Goal: Task Accomplishment & Management: Use online tool/utility

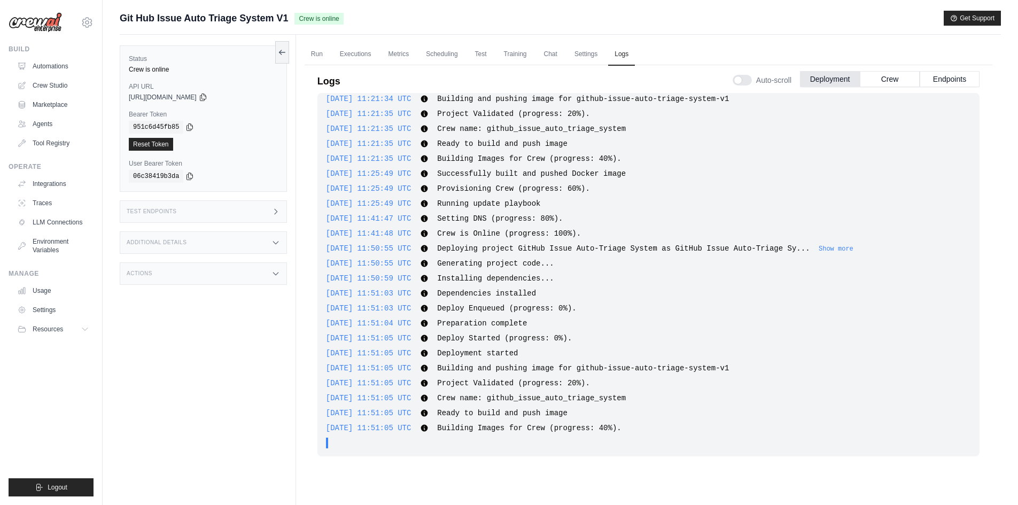
scroll to position [353, 0]
click at [396, 25] on span "Building and pushing image for github-issue-auto-triage-system-v1" at bounding box center [583, 368] width 292 height 9
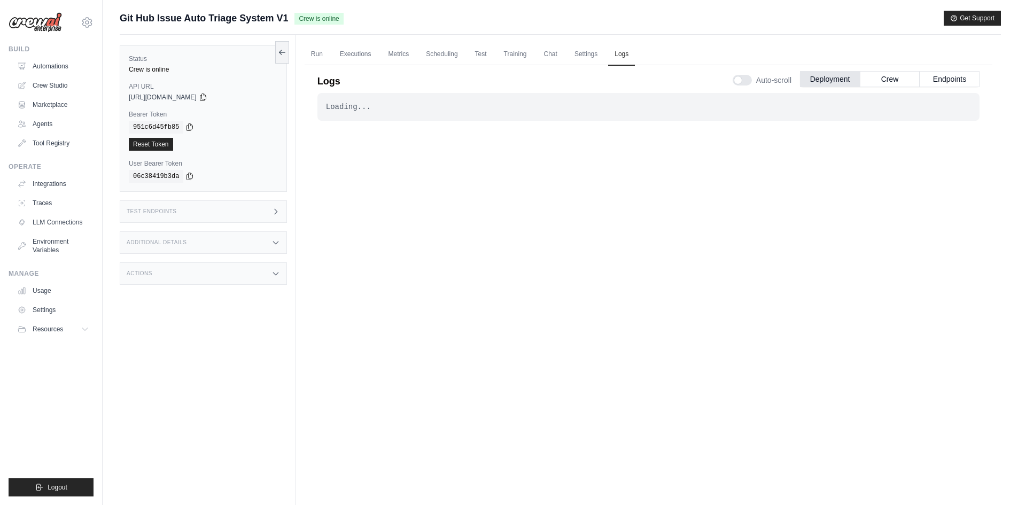
click at [663, 200] on div "Loading... . . . Successful" at bounding box center [649, 288] width 662 height 391
click at [880, 76] on button "Crew" at bounding box center [890, 79] width 60 height 16
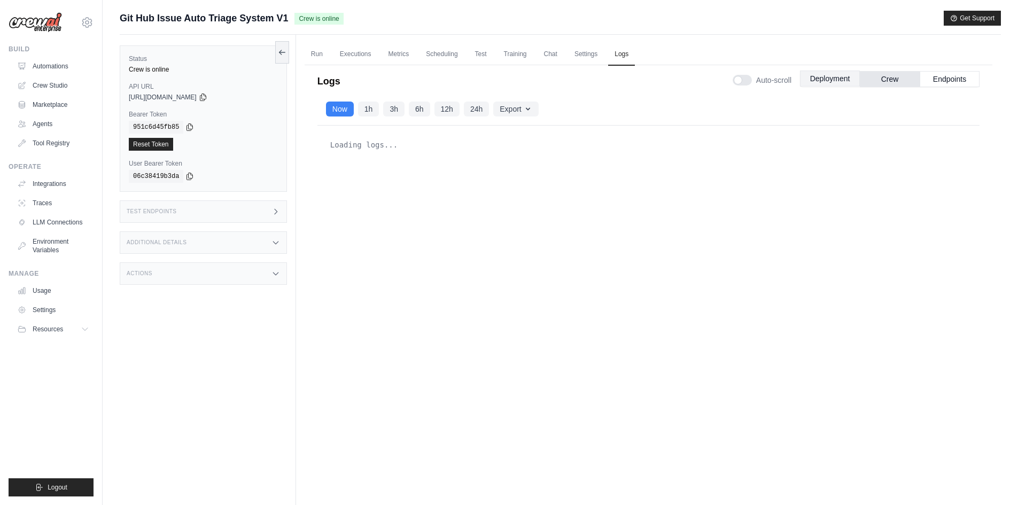
click at [843, 76] on button "Deployment" at bounding box center [830, 79] width 60 height 16
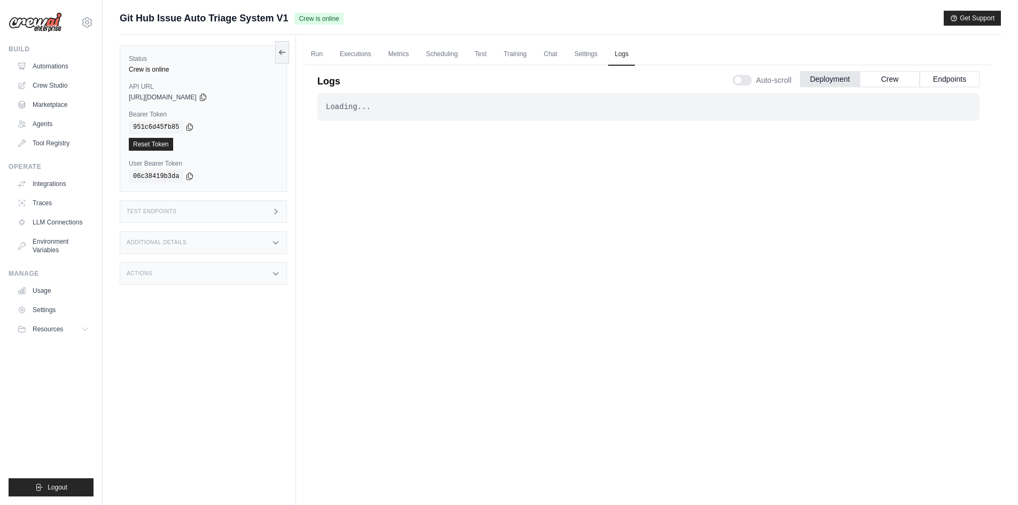
click at [329, 53] on ul "Run Executions Metrics Scheduling Test Training Chat Settings Logs" at bounding box center [649, 54] width 688 height 22
click at [312, 56] on link "Run" at bounding box center [317, 54] width 25 height 22
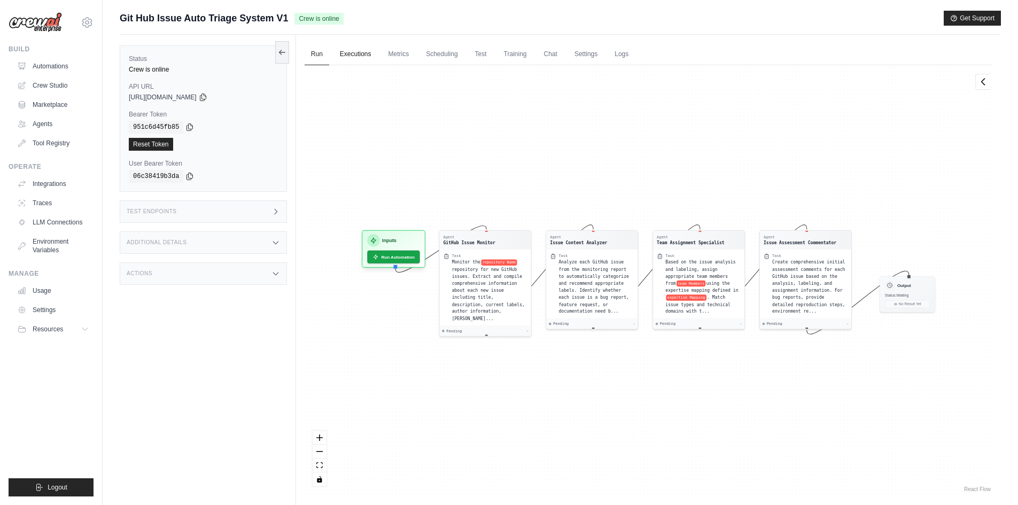
click at [370, 60] on link "Executions" at bounding box center [356, 54] width 44 height 22
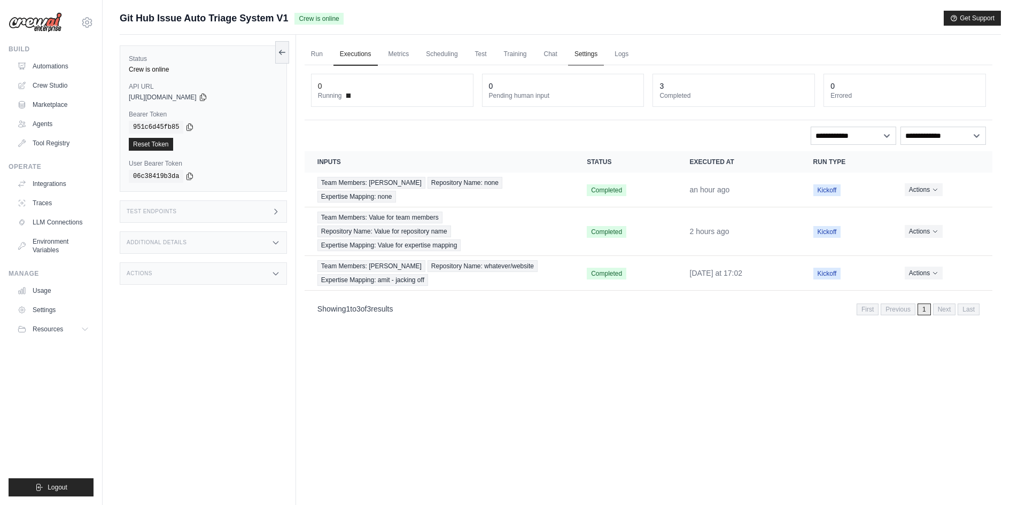
click at [590, 56] on link "Settings" at bounding box center [586, 54] width 36 height 22
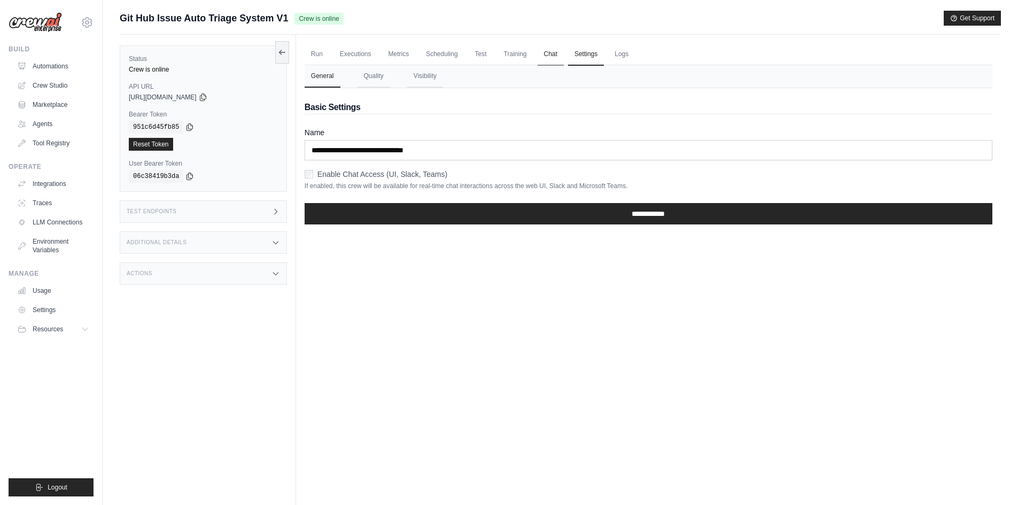
click at [542, 51] on link "Chat" at bounding box center [551, 54] width 26 height 22
click at [617, 60] on link "Logs" at bounding box center [621, 54] width 27 height 22
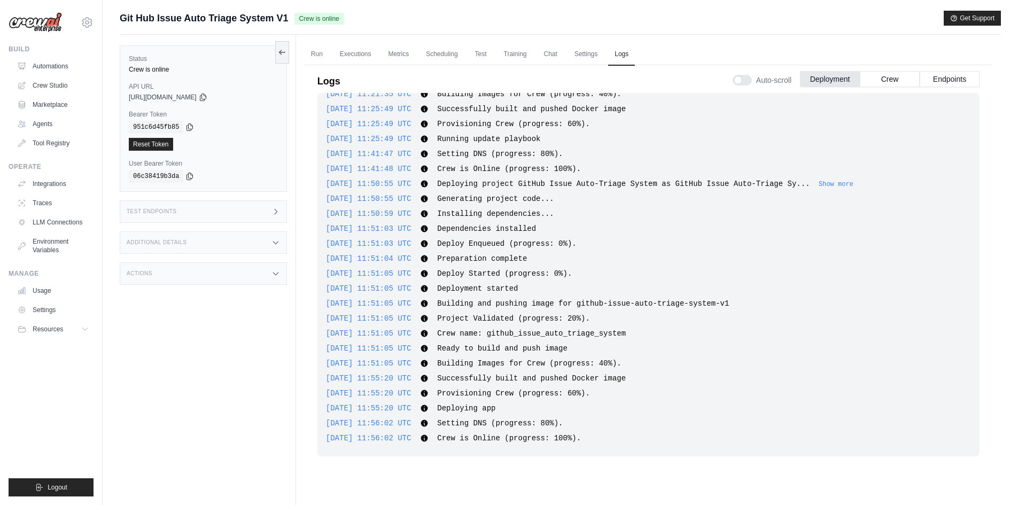
scroll to position [45, 0]
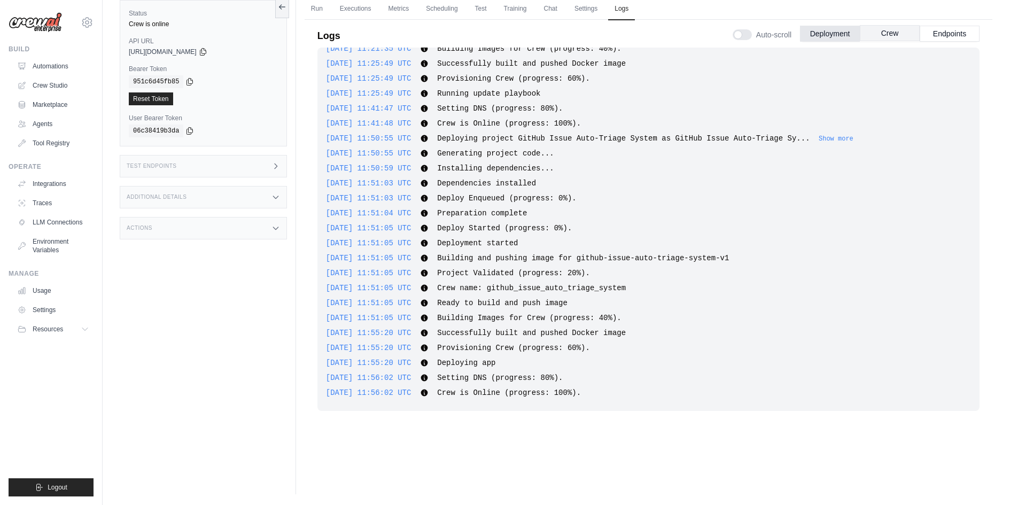
click at [908, 35] on button "Crew" at bounding box center [890, 33] width 60 height 16
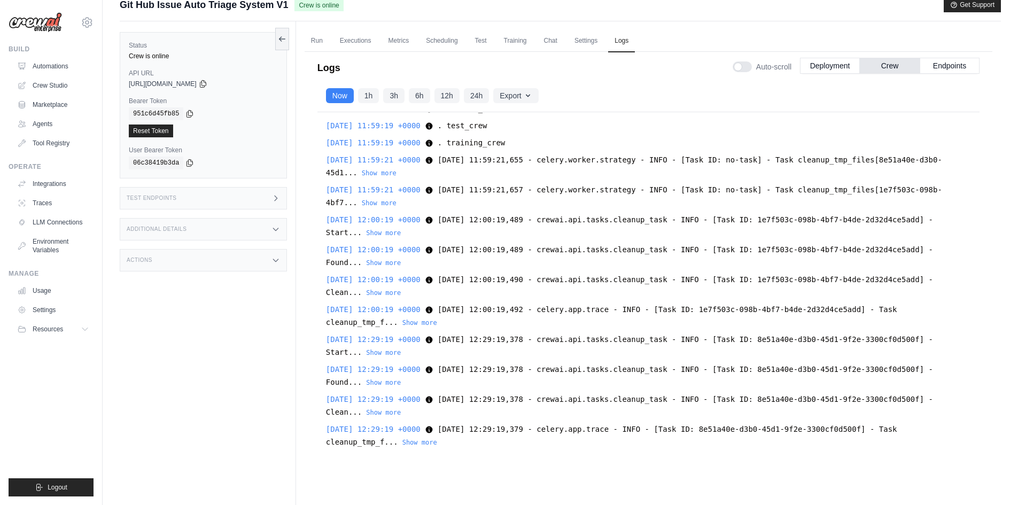
scroll to position [0, 0]
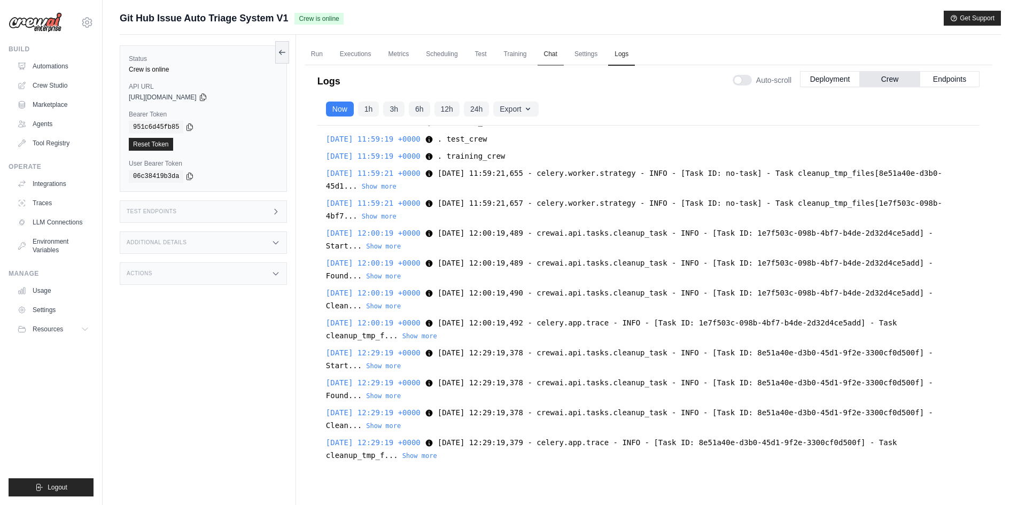
click at [549, 58] on link "Chat" at bounding box center [551, 54] width 26 height 22
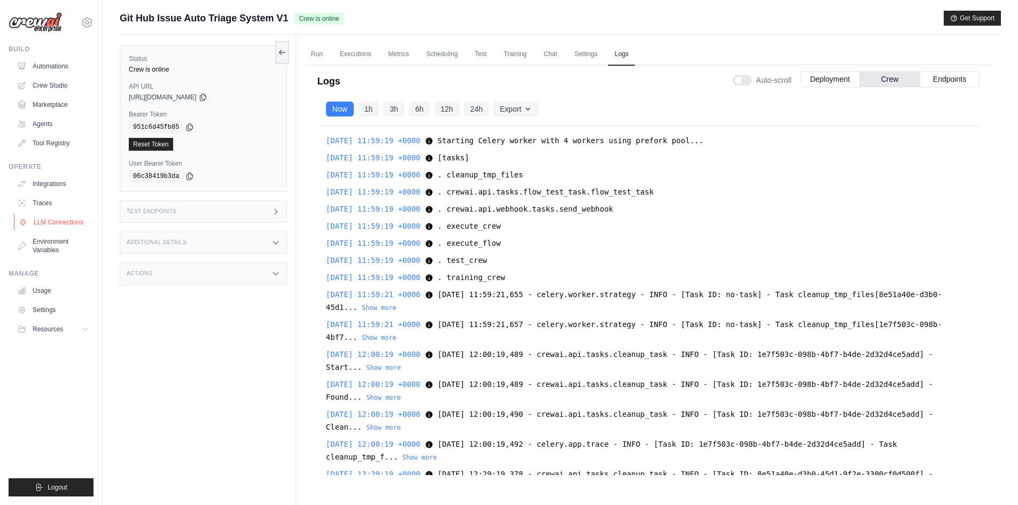
click at [63, 222] on link "LLM Connections" at bounding box center [54, 222] width 81 height 17
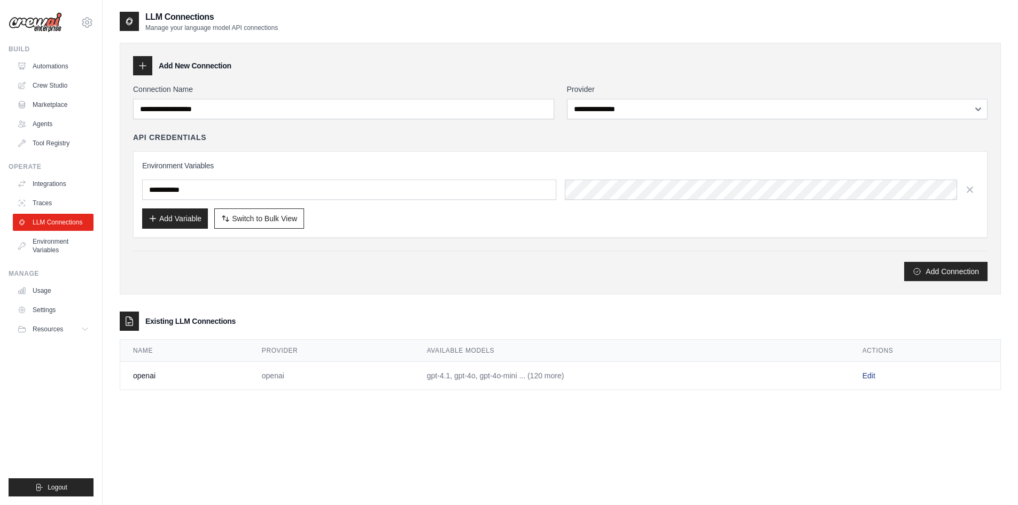
click at [868, 377] on link "Edit" at bounding box center [869, 376] width 13 height 9
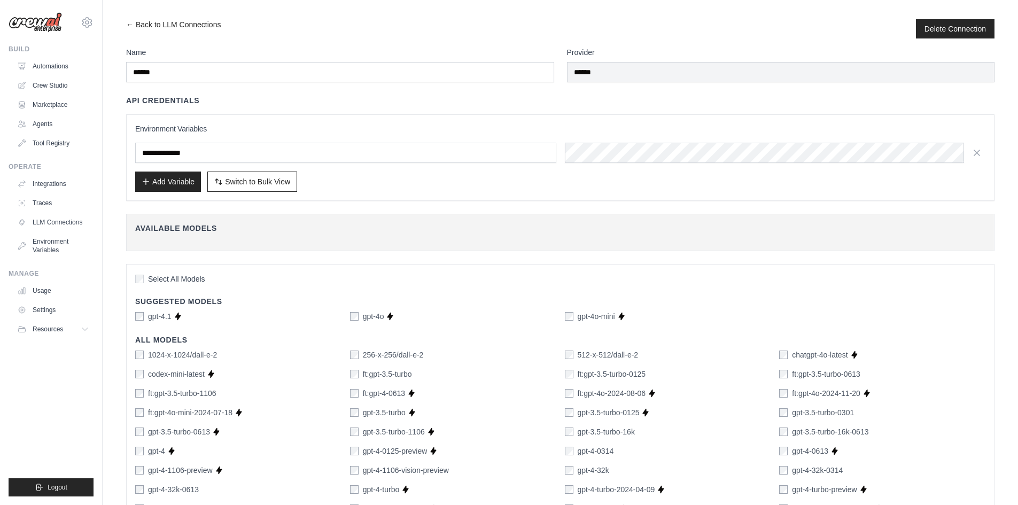
click at [637, 99] on div "API Credentials" at bounding box center [560, 100] width 869 height 11
click at [59, 315] on link "Settings" at bounding box center [54, 310] width 81 height 17
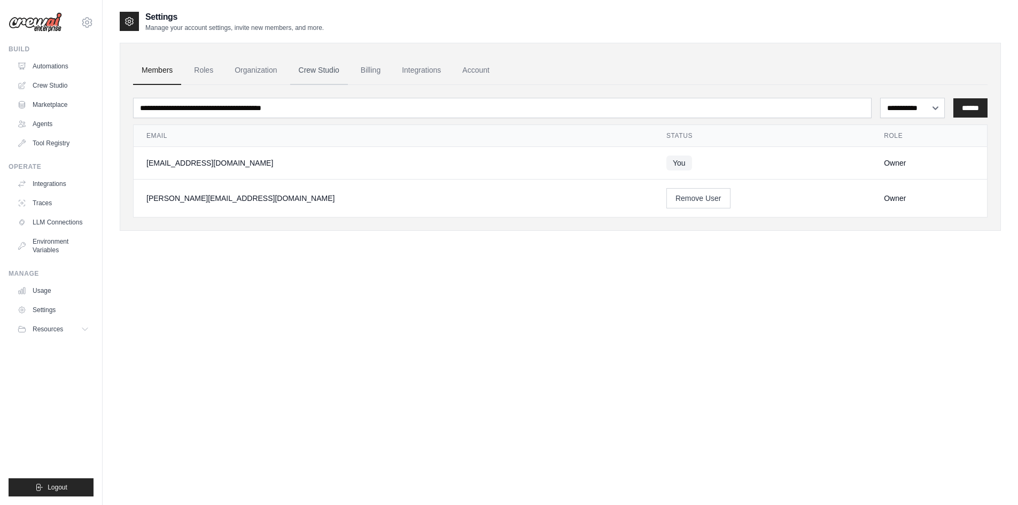
click at [293, 72] on link "Crew Studio" at bounding box center [319, 70] width 58 height 29
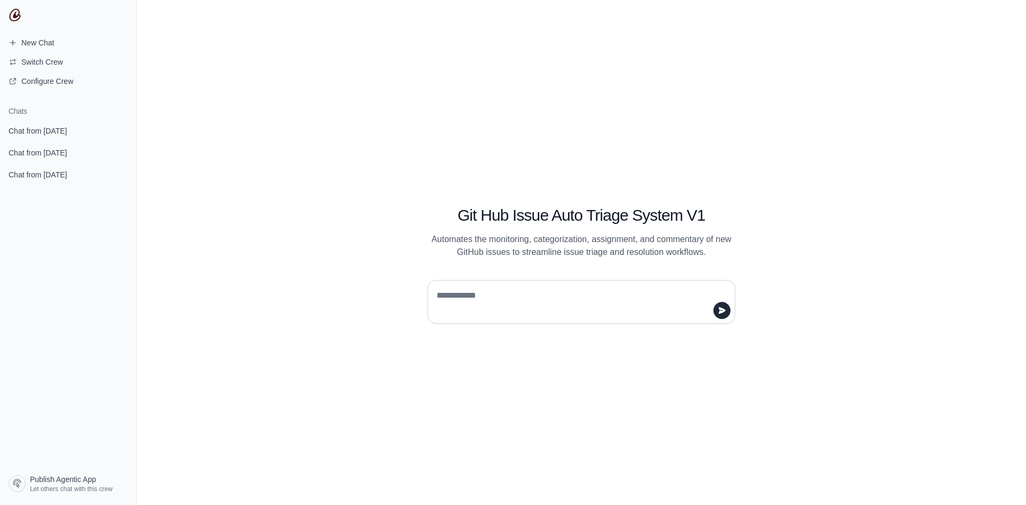
click at [514, 311] on textarea at bounding box center [579, 302] width 288 height 30
type textarea "*****"
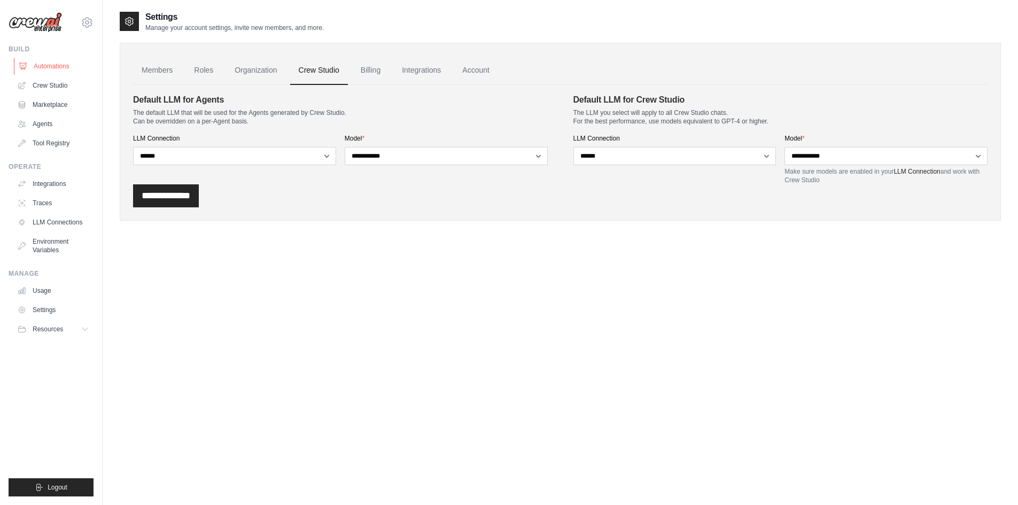
click at [68, 74] on link "Automations" at bounding box center [54, 66] width 81 height 17
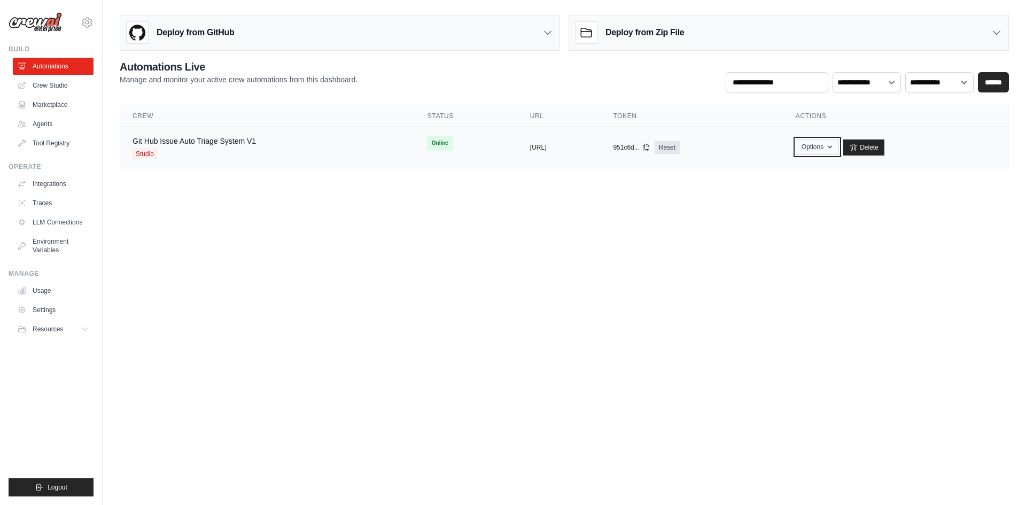
click at [839, 148] on button "Options" at bounding box center [817, 147] width 43 height 16
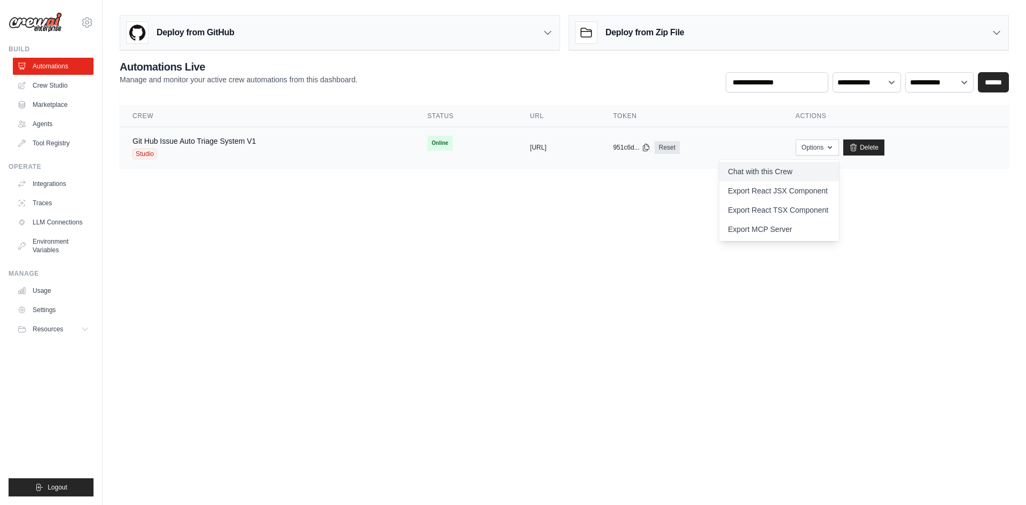
click at [825, 166] on link "Chat with this Crew" at bounding box center [780, 171] width 120 height 19
click at [248, 116] on th "Crew" at bounding box center [267, 116] width 295 height 22
click at [236, 146] on div "Git Hub Issue Auto Triage System V1 Studio" at bounding box center [194, 148] width 123 height 24
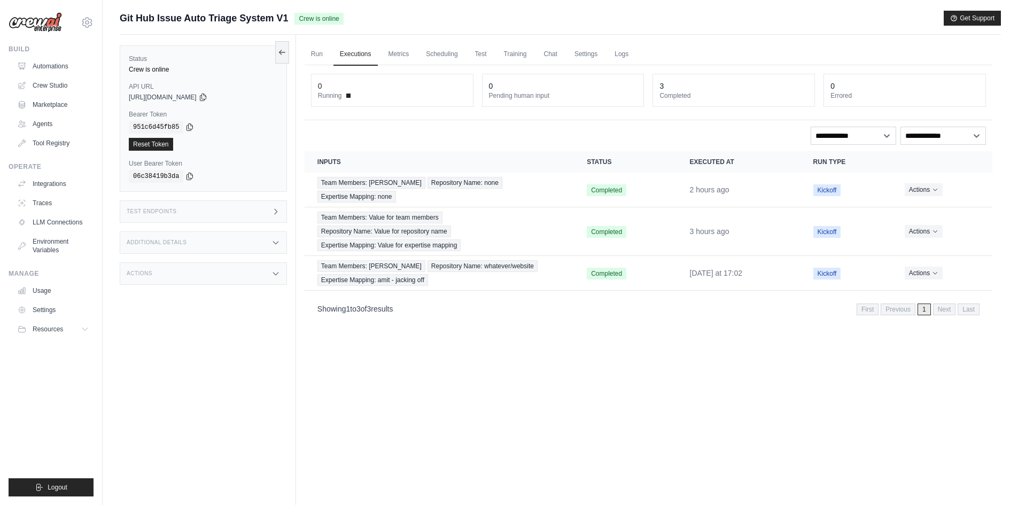
drag, startPoint x: 219, startPoint y: 280, endPoint x: 220, endPoint y: 272, distance: 8.0
click at [219, 279] on div "Actions" at bounding box center [203, 273] width 167 height 22
click at [227, 235] on div "Additional Details" at bounding box center [203, 242] width 167 height 22
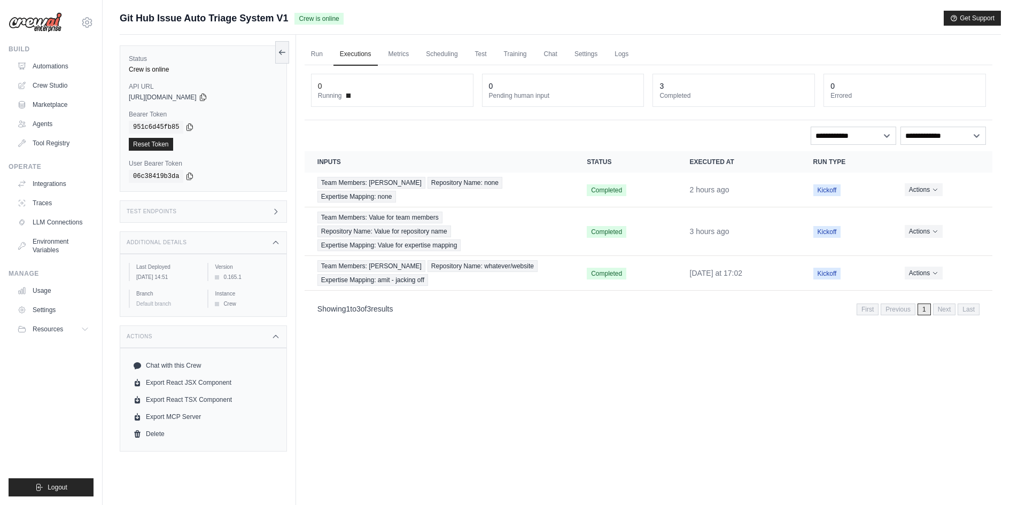
click at [238, 204] on div "Test Endpoints" at bounding box center [203, 211] width 167 height 22
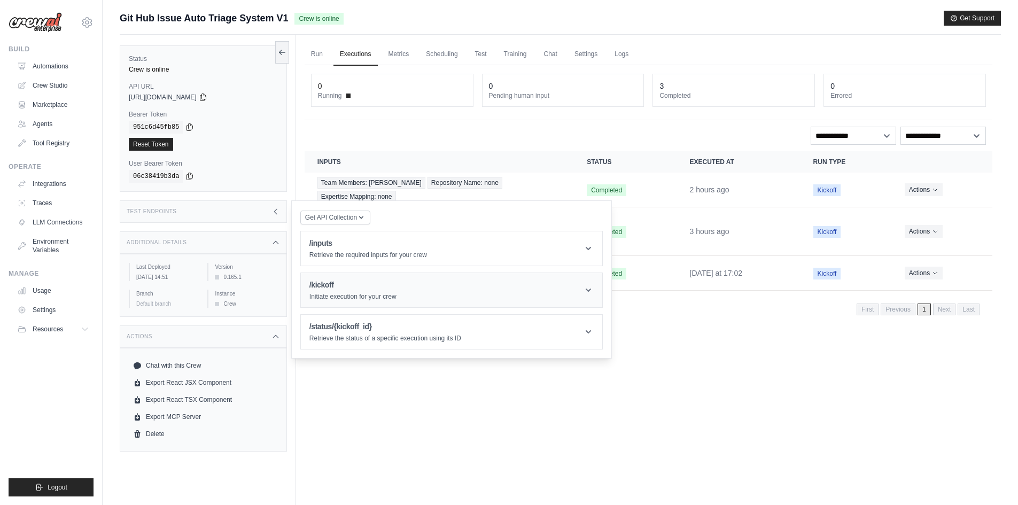
click at [384, 289] on h1 "/kickoff" at bounding box center [353, 285] width 87 height 11
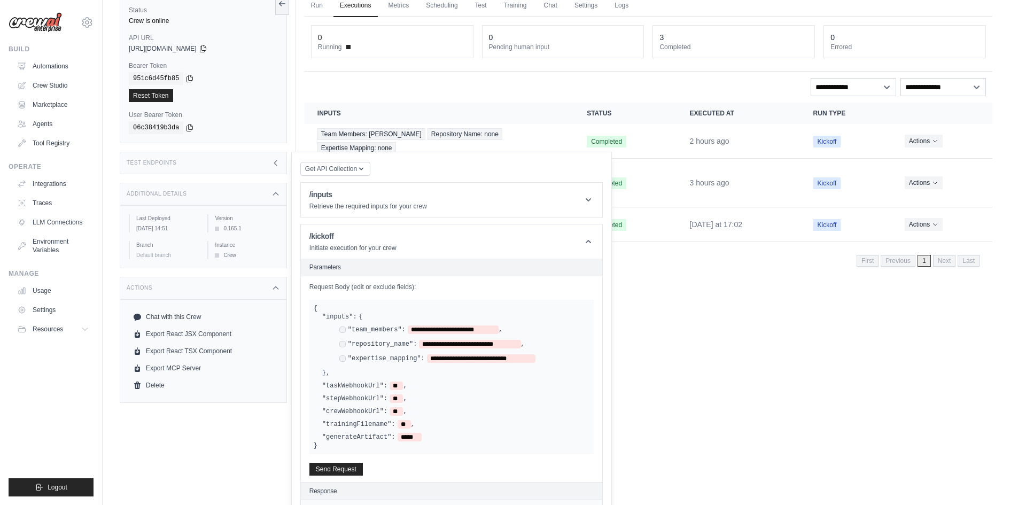
scroll to position [111, 0]
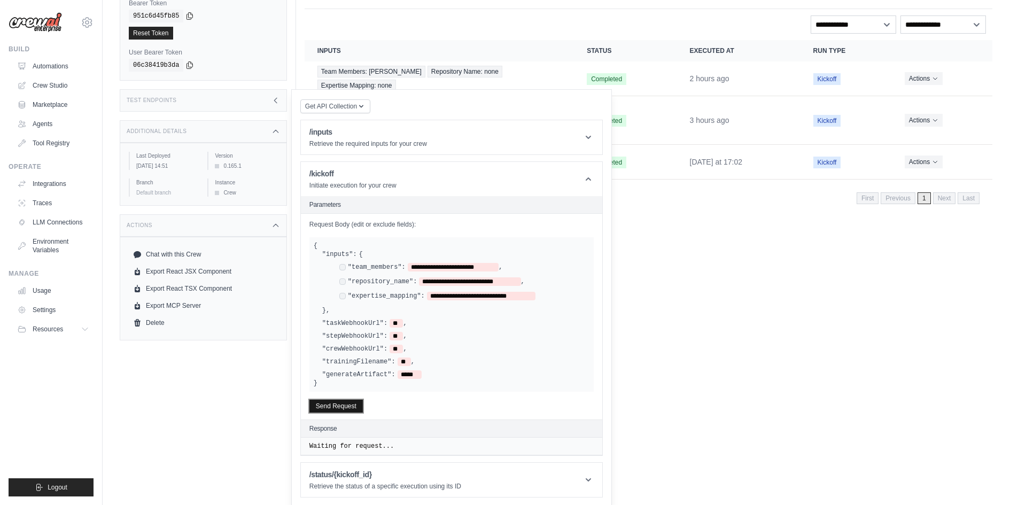
click at [335, 403] on button "Send Request" at bounding box center [336, 406] width 53 height 13
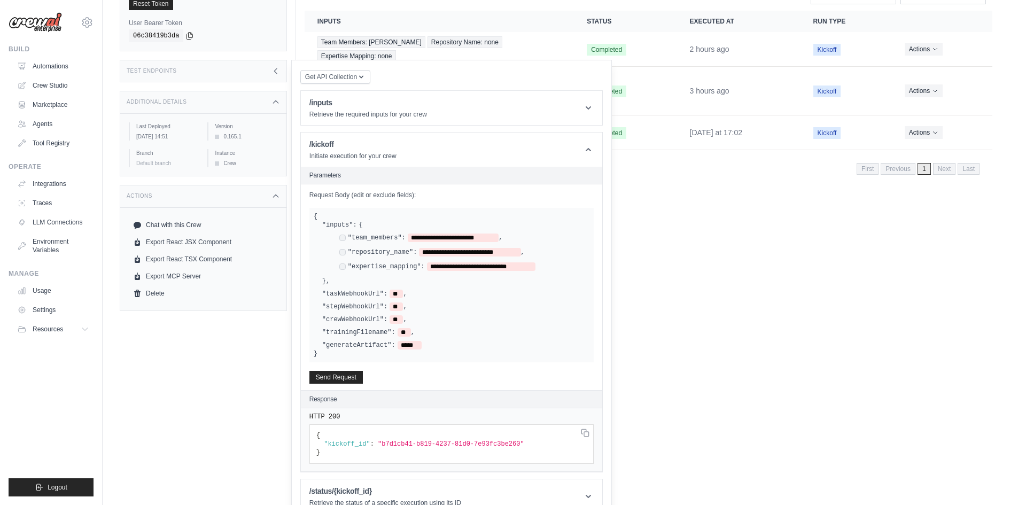
scroll to position [157, 0]
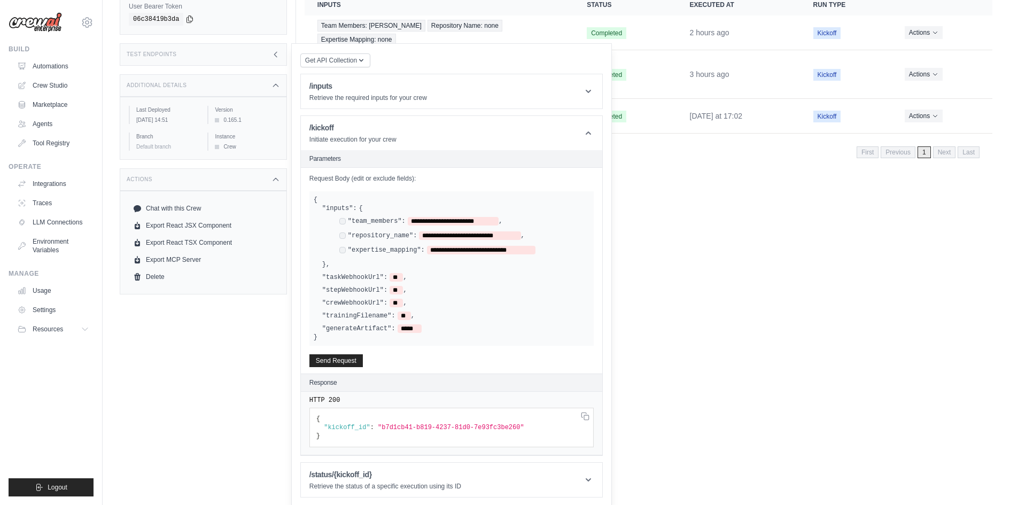
click at [713, 343] on div "Run Executions Metrics Scheduling Test Training Chat Settings Logs 0 Running 0 …" at bounding box center [648, 130] width 705 height 505
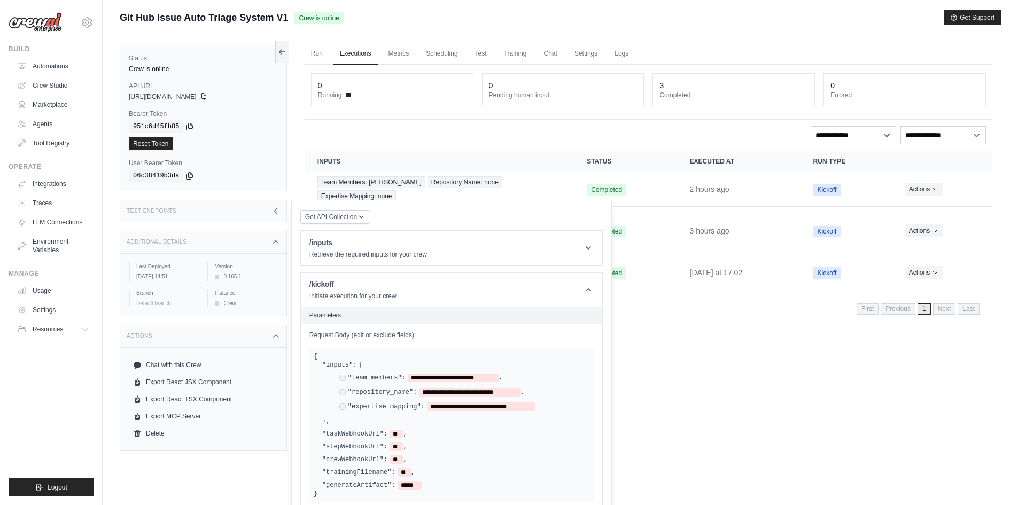
scroll to position [0, 0]
click at [360, 55] on link "Executions" at bounding box center [356, 54] width 44 height 22
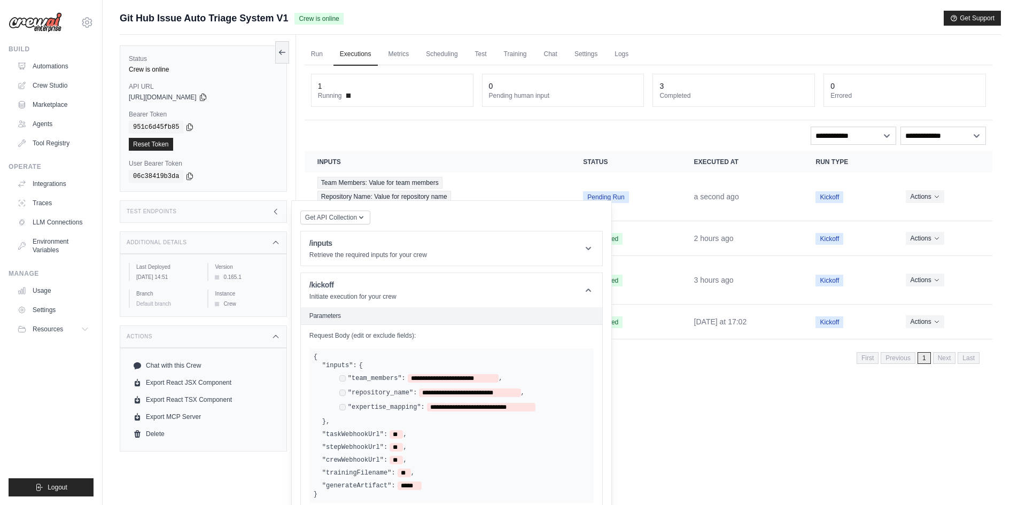
click at [246, 249] on div "Additional Details" at bounding box center [203, 242] width 167 height 22
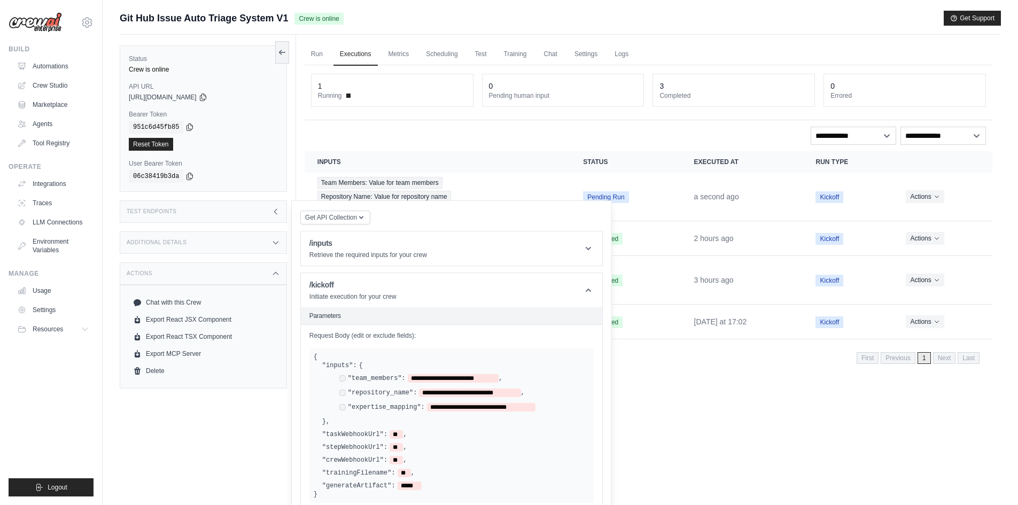
click at [269, 212] on div "Test Endpoints" at bounding box center [203, 211] width 167 height 22
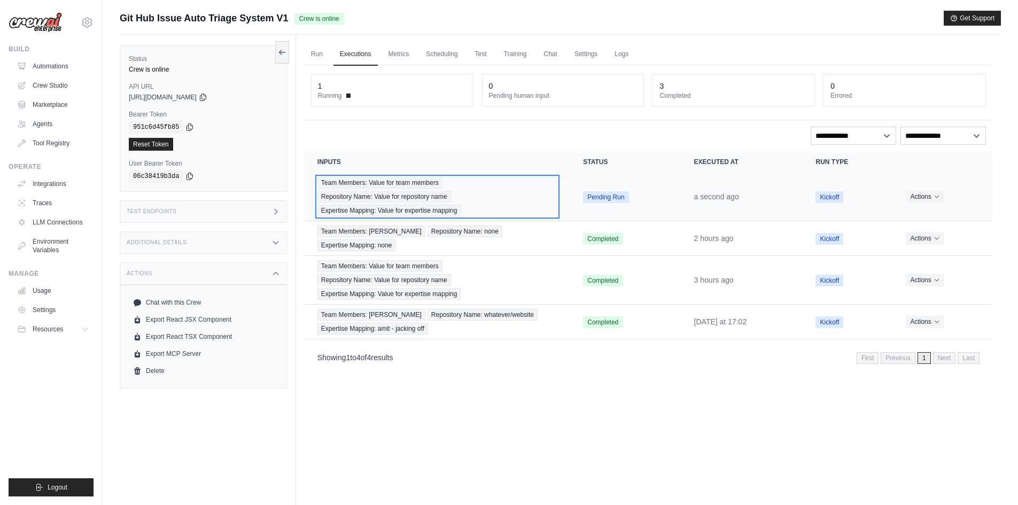
click at [490, 194] on div "Team Members: Value for team members Repository Name: Value for repository name…" at bounding box center [438, 197] width 240 height 40
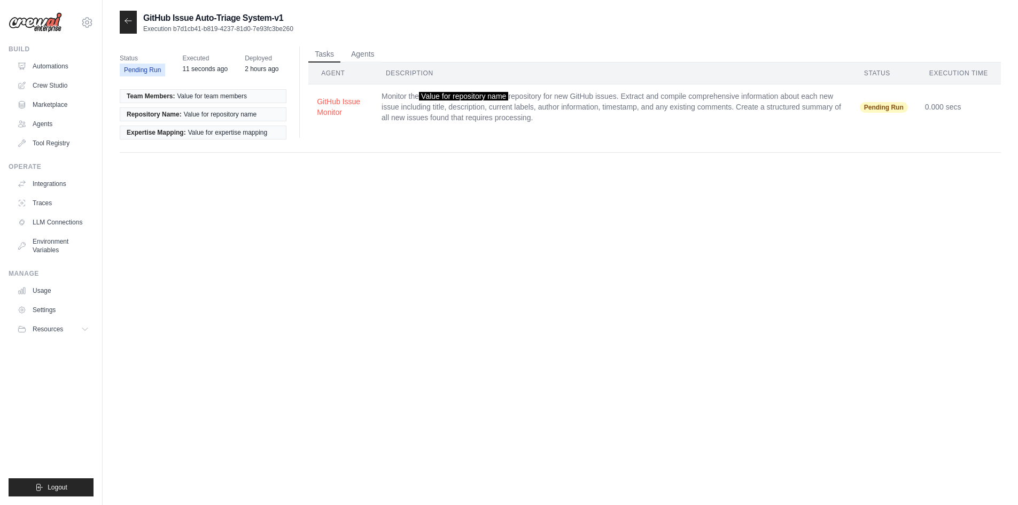
click at [129, 26] on div at bounding box center [128, 22] width 17 height 23
click at [126, 19] on div at bounding box center [128, 22] width 17 height 23
click at [128, 20] on icon at bounding box center [128, 21] width 9 height 9
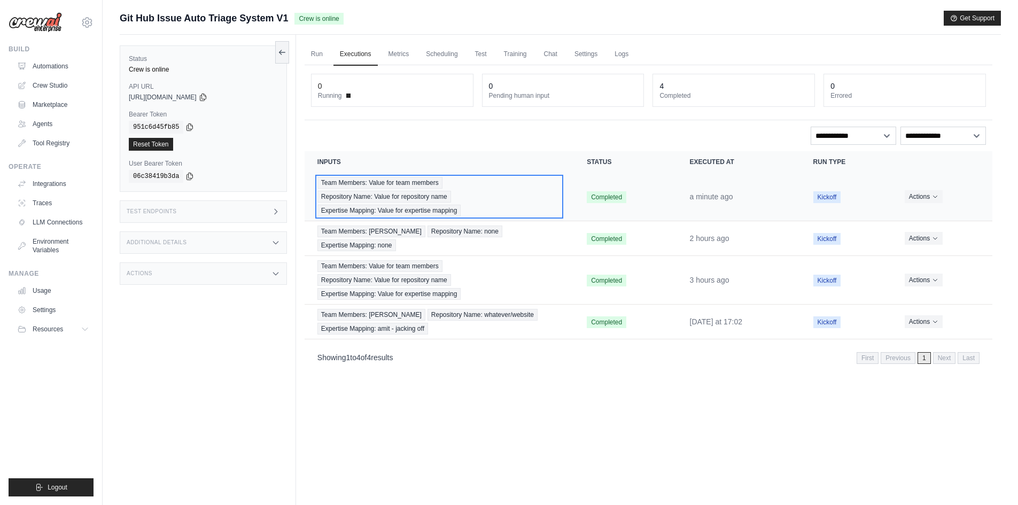
click at [509, 190] on div "Team Members: Value for team members Repository Name: Value for repository name…" at bounding box center [440, 197] width 244 height 40
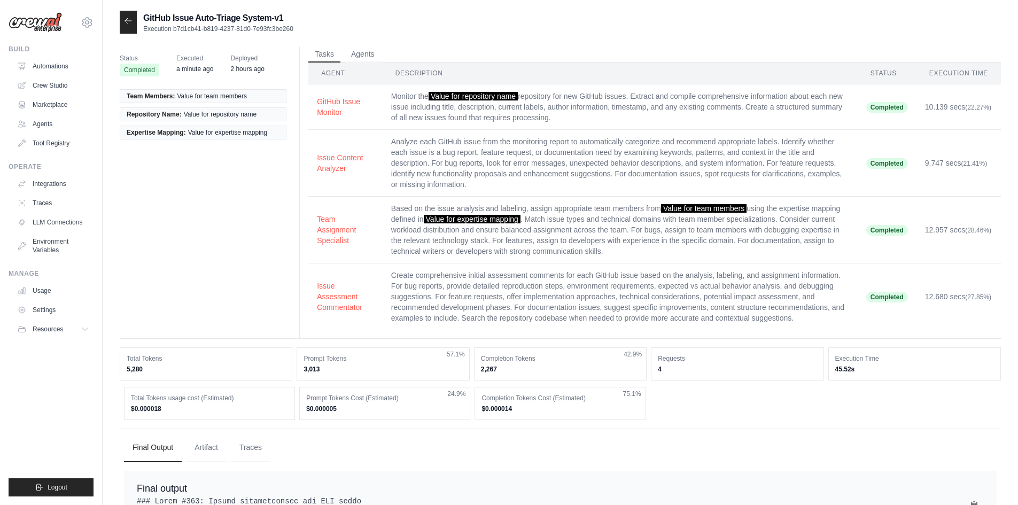
click at [129, 24] on icon at bounding box center [128, 21] width 9 height 9
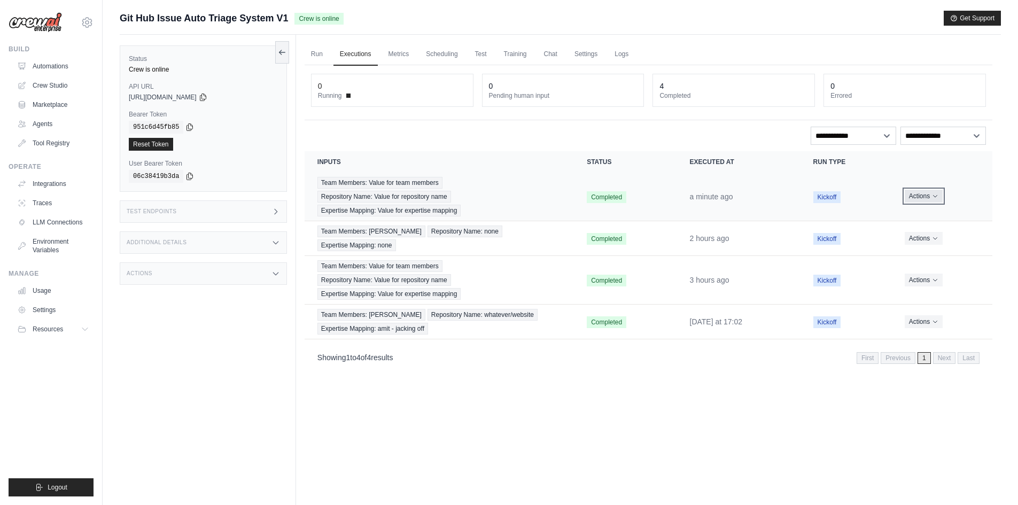
click at [918, 195] on button "Actions" at bounding box center [924, 196] width 38 height 13
click at [933, 209] on link "View Details" at bounding box center [945, 215] width 68 height 17
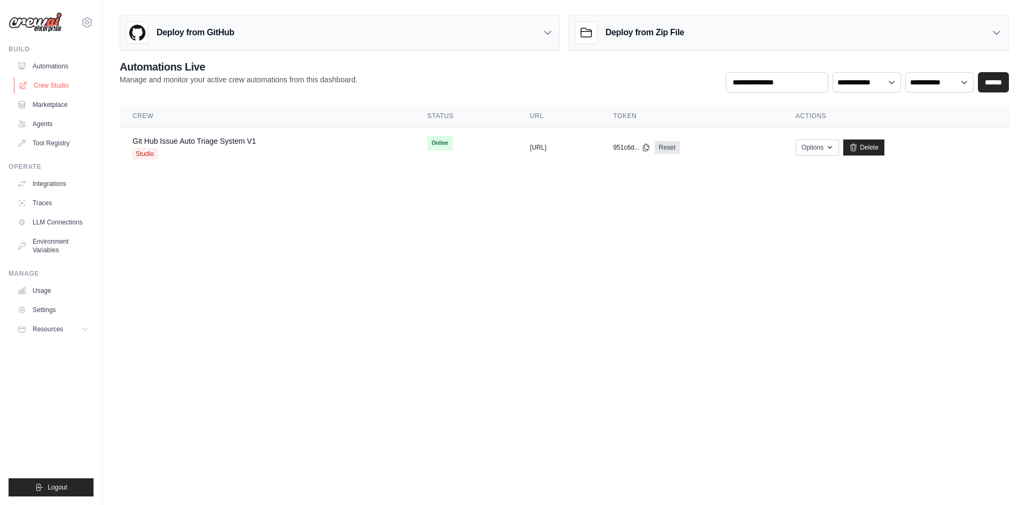
click at [60, 87] on link "Crew Studio" at bounding box center [54, 85] width 81 height 17
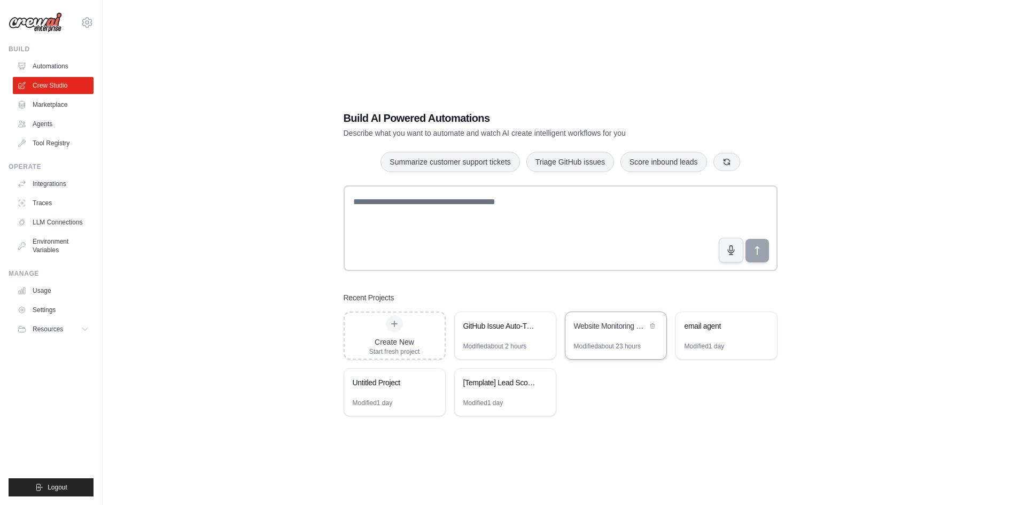
click at [624, 327] on div "Website Monitoring System" at bounding box center [610, 326] width 73 height 11
click at [725, 327] on div "email agent" at bounding box center [721, 326] width 73 height 11
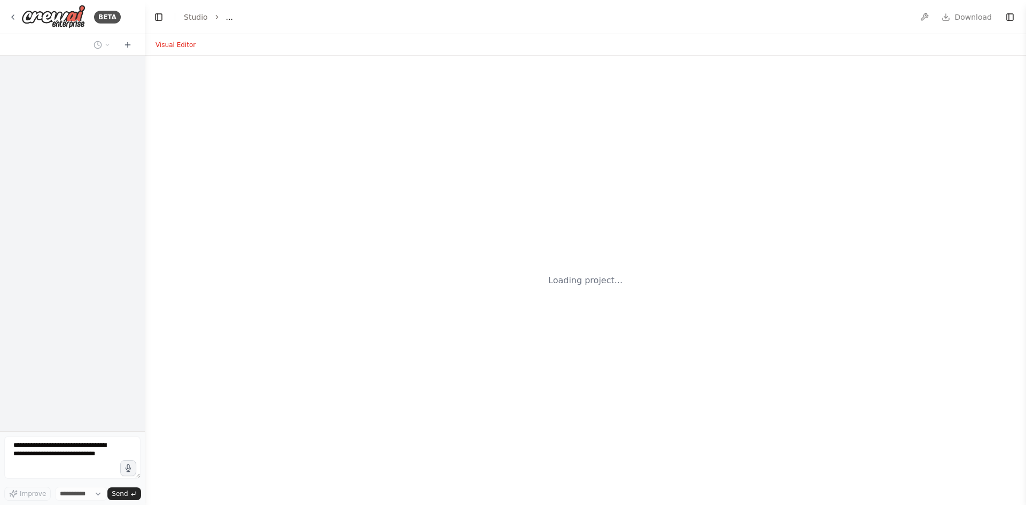
select select "****"
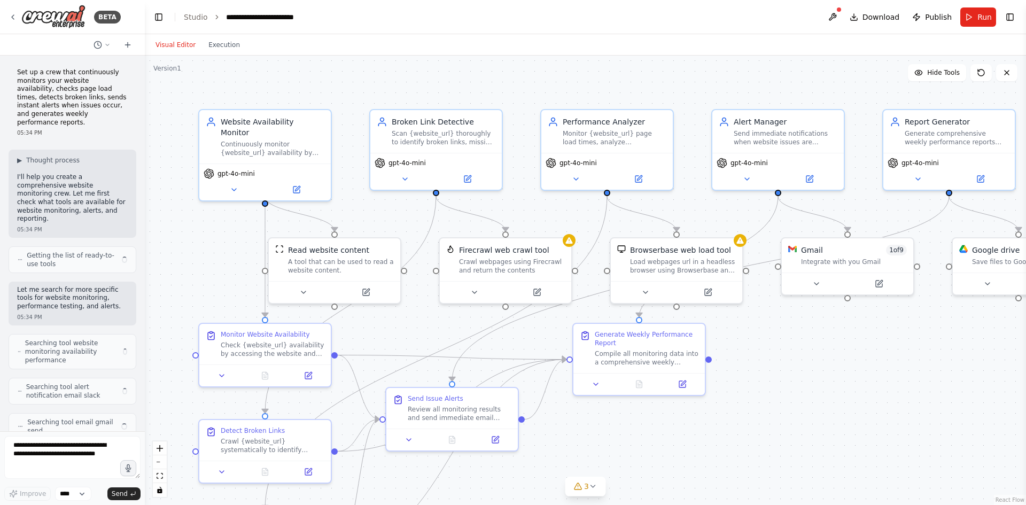
scroll to position [1403, 0]
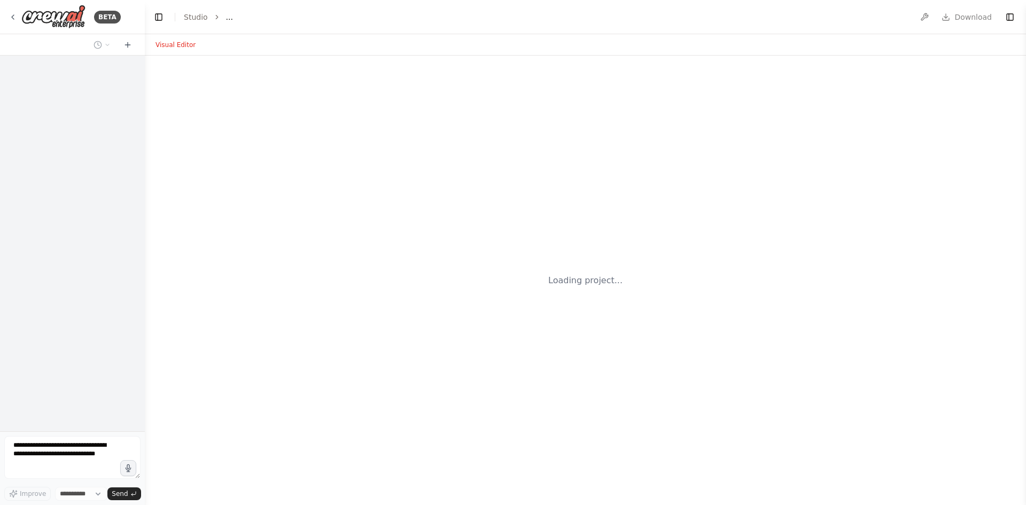
select select "****"
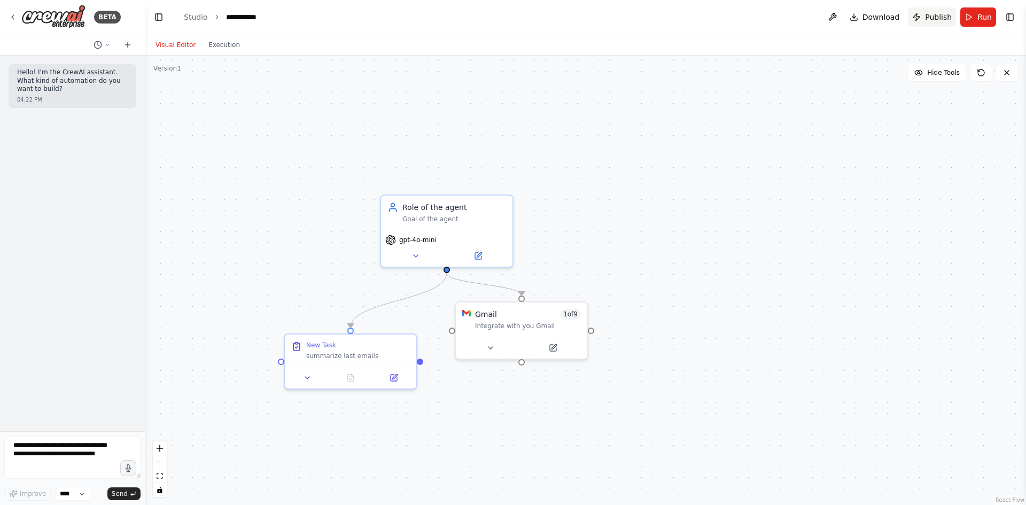
click at [933, 17] on span "Publish" at bounding box center [938, 17] width 27 height 11
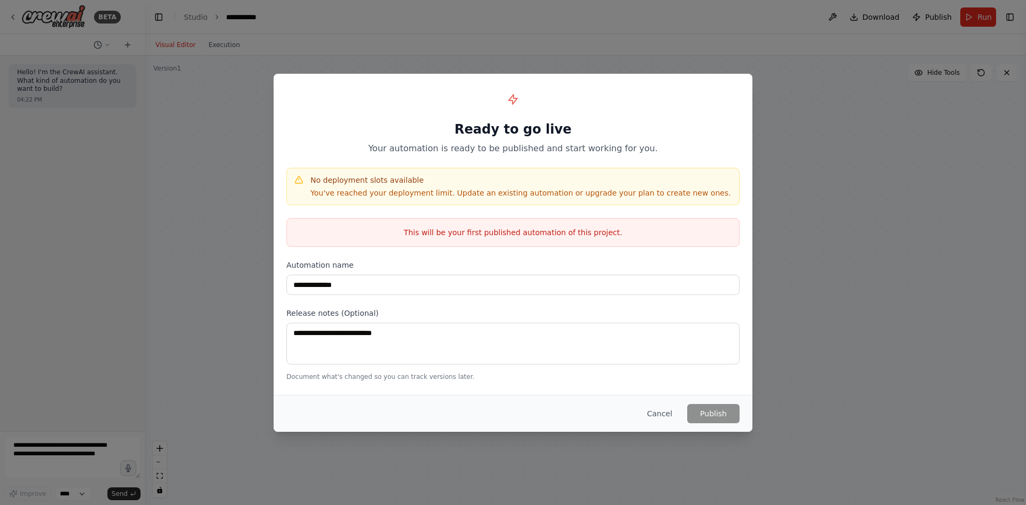
drag, startPoint x: 665, startPoint y: 413, endPoint x: 647, endPoint y: 307, distance: 107.4
click at [668, 318] on div "**********" at bounding box center [513, 253] width 479 height 358
click at [489, 227] on p "This will be your first published automation of this project." at bounding box center [513, 232] width 452 height 11
drag, startPoint x: 738, startPoint y: 436, endPoint x: 691, endPoint y: 404, distance: 56.8
click at [733, 426] on div "**********" at bounding box center [513, 252] width 1026 height 505
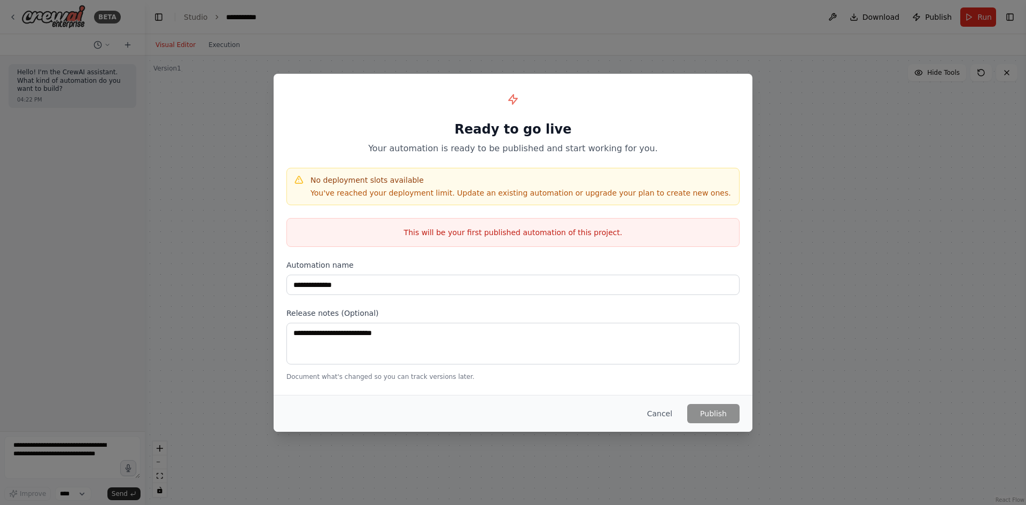
click at [691, 404] on div "Cancel Publish" at bounding box center [689, 413] width 101 height 19
click at [676, 418] on button "Cancel" at bounding box center [660, 413] width 42 height 19
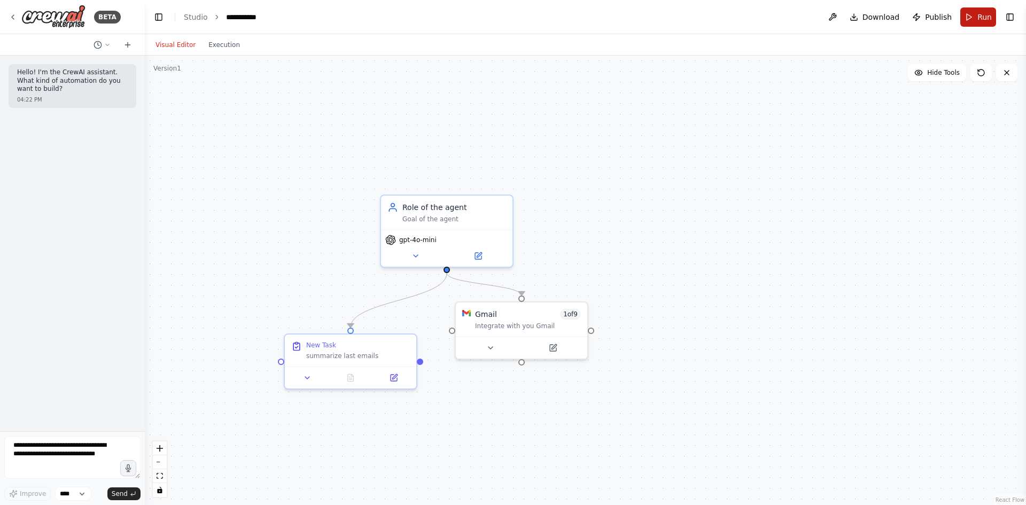
click at [977, 14] on button "Run" at bounding box center [979, 16] width 36 height 19
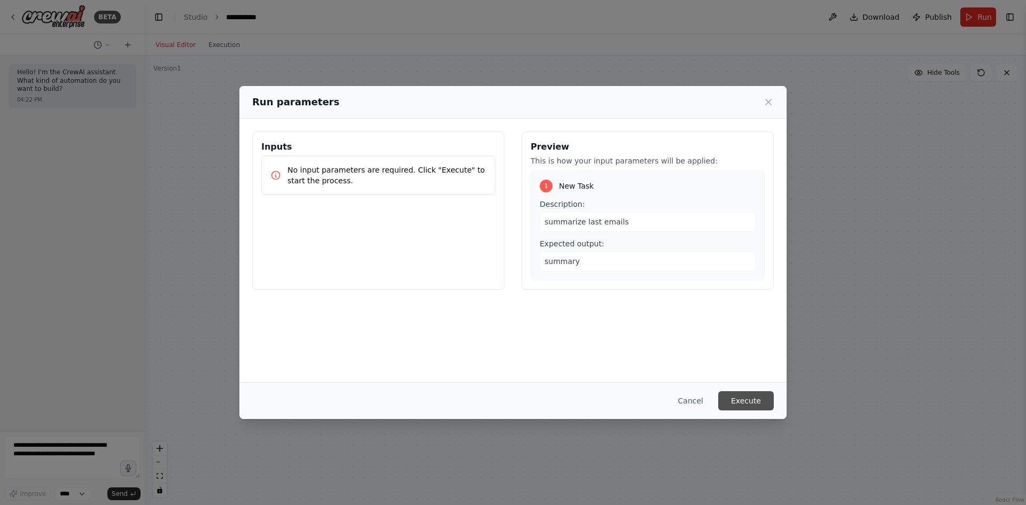
click at [753, 406] on button "Execute" at bounding box center [746, 400] width 56 height 19
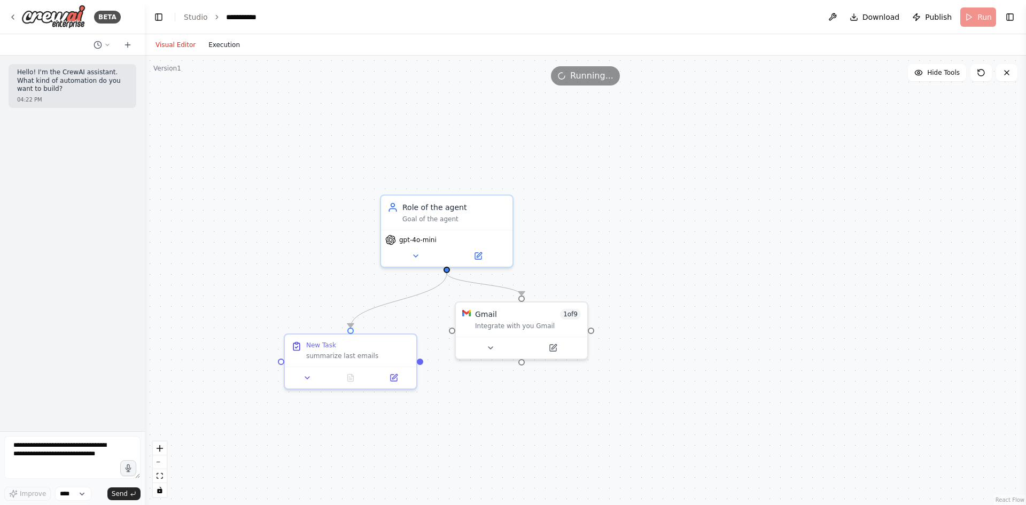
click at [234, 42] on button "Execution" at bounding box center [224, 44] width 44 height 13
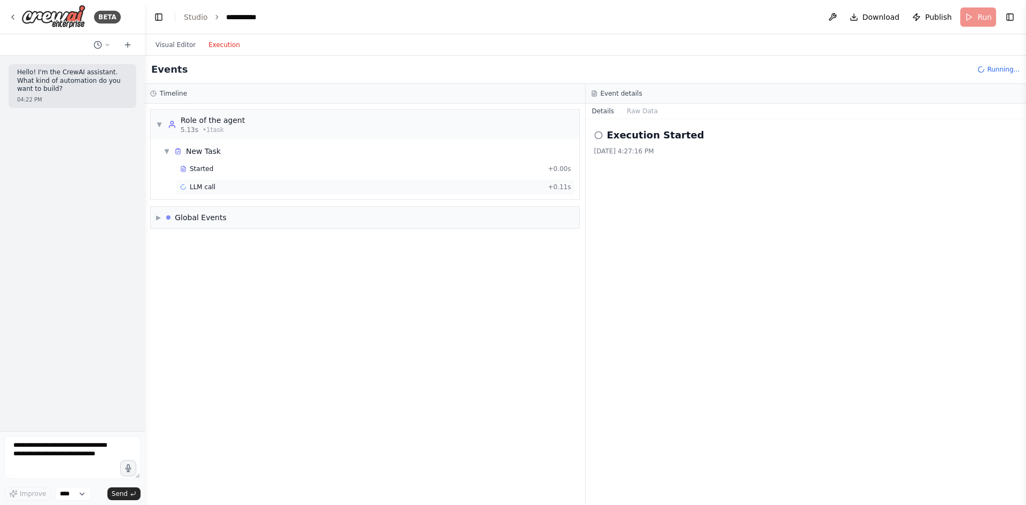
click at [200, 182] on div "LLM call + 0.11s" at bounding box center [375, 187] width 399 height 16
click at [226, 195] on div "Started + 0.00s LLM call 2.4s + 2.54s gmail_search_for_email 769ms + 3.41s" at bounding box center [369, 188] width 420 height 55
click at [225, 189] on div "LLM call 2.4s + 2.54s" at bounding box center [375, 187] width 391 height 9
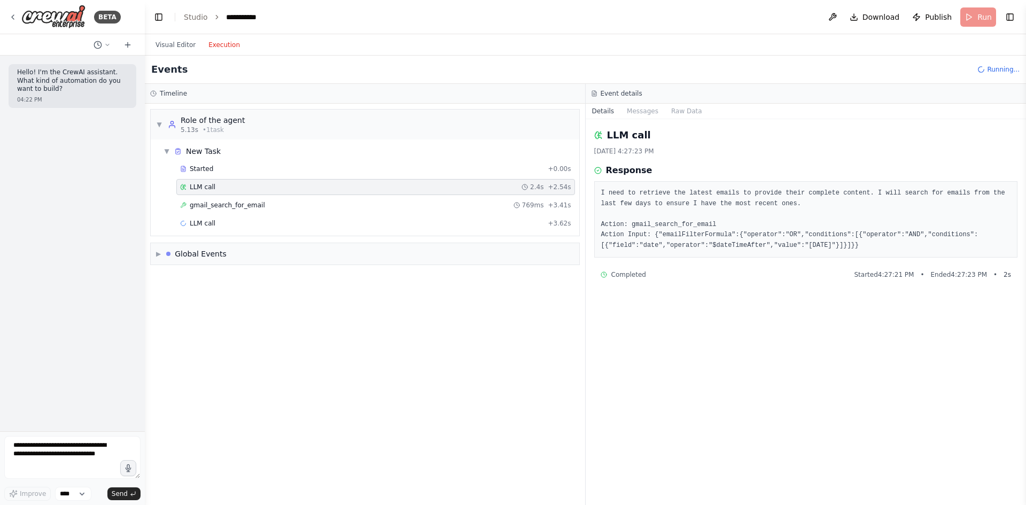
click at [1001, 69] on span "Running..." at bounding box center [1003, 69] width 33 height 9
click at [947, 72] on div "Events Running..." at bounding box center [586, 70] width 882 height 28
click at [221, 212] on div "gmail_search_for_email 769ms + 3.41s" at bounding box center [375, 205] width 399 height 16
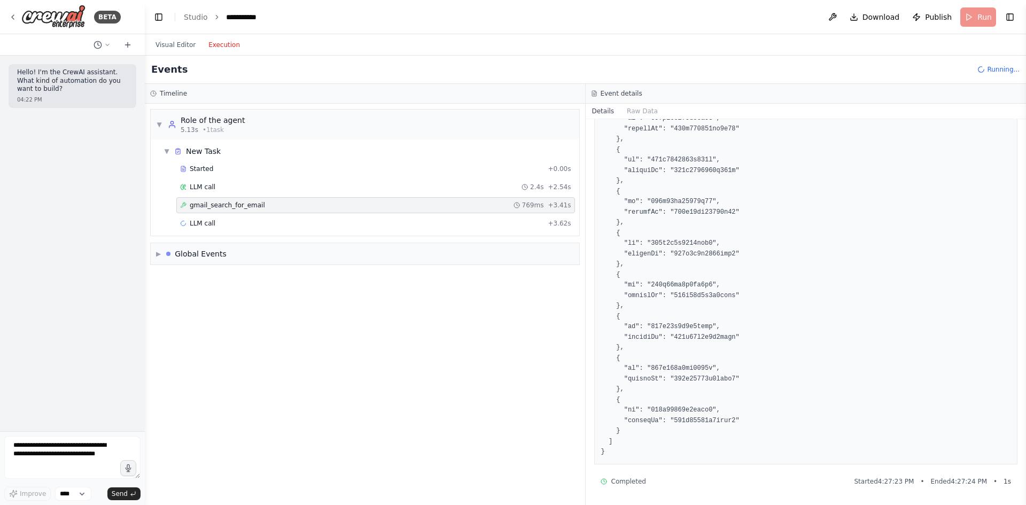
drag, startPoint x: 714, startPoint y: 215, endPoint x: 684, endPoint y: 428, distance: 215.4
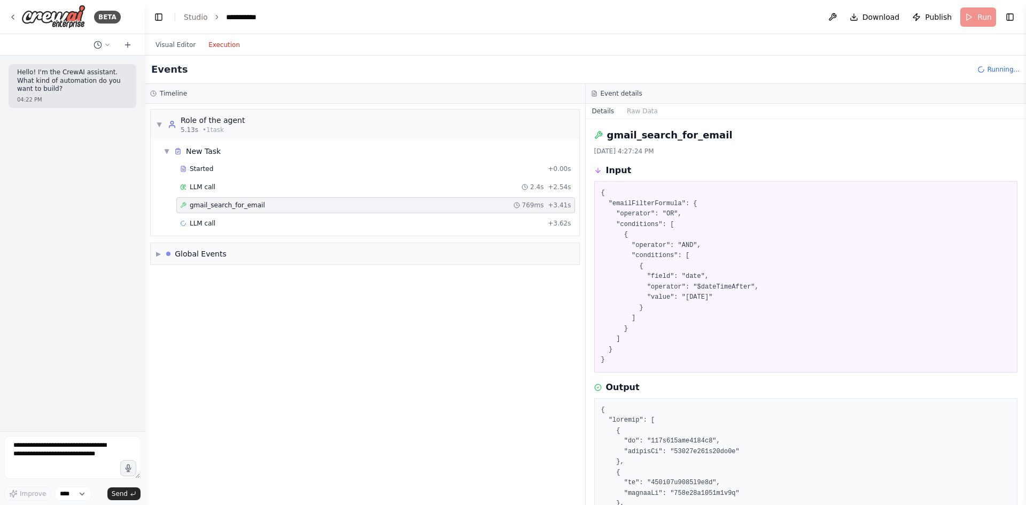
drag, startPoint x: 689, startPoint y: 441, endPoint x: 581, endPoint y: 69, distance: 387.6
click at [210, 219] on span "LLM call" at bounding box center [203, 223] width 26 height 9
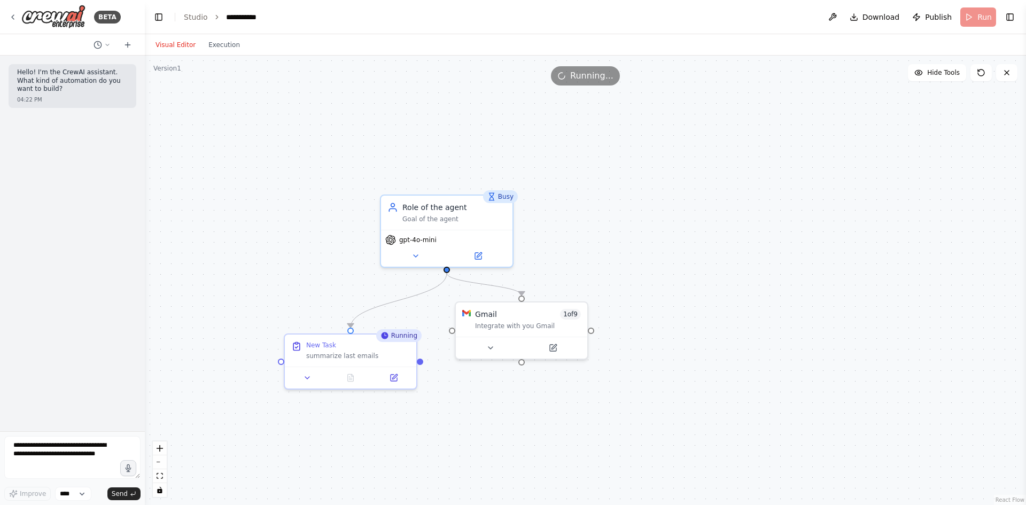
click at [173, 44] on button "Visual Editor" at bounding box center [175, 44] width 53 height 13
click at [17, 14] on div "BETA" at bounding box center [65, 17] width 112 height 24
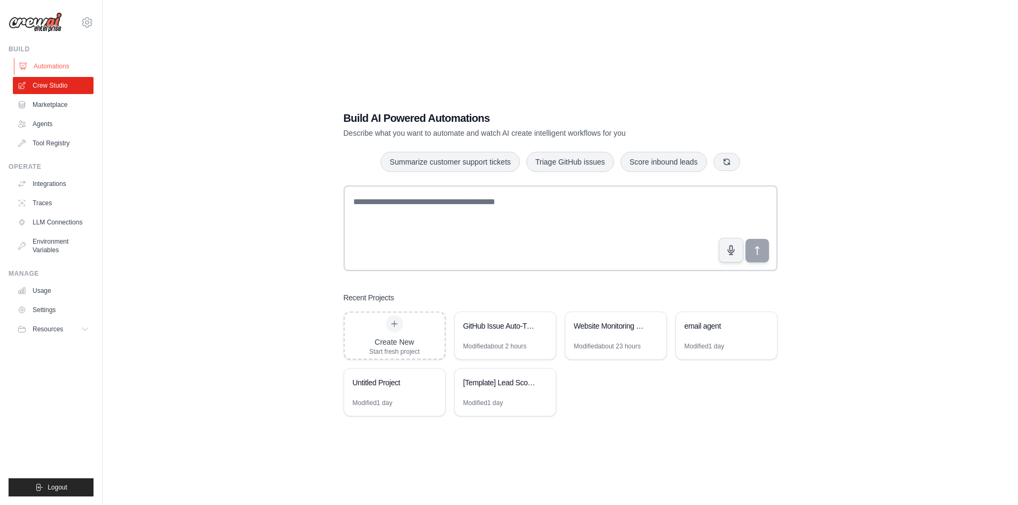
click at [66, 70] on link "Automations" at bounding box center [54, 66] width 81 height 17
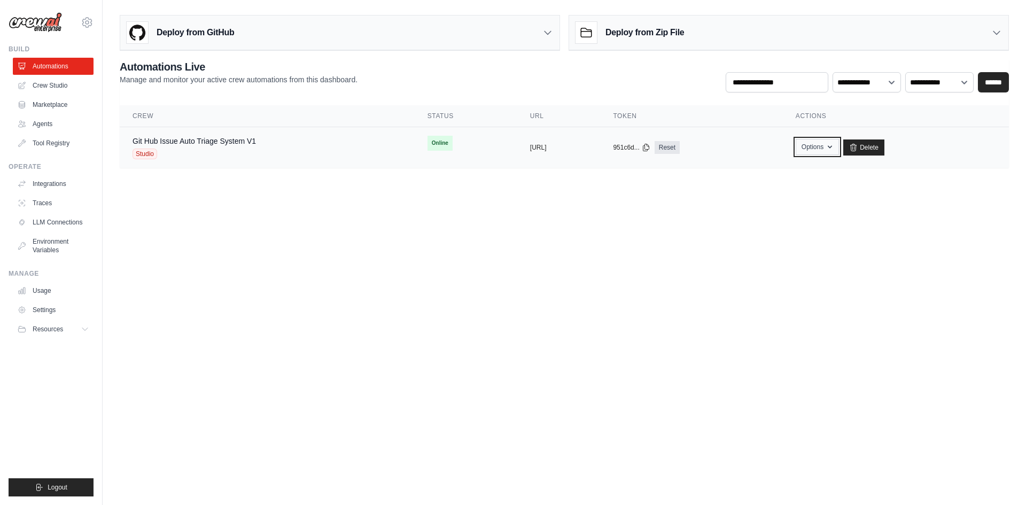
click at [834, 145] on icon "button" at bounding box center [830, 147] width 9 height 9
click at [839, 148] on button "Options" at bounding box center [817, 147] width 43 height 16
